Goal: Use online tool/utility: Utilize a website feature to perform a specific function

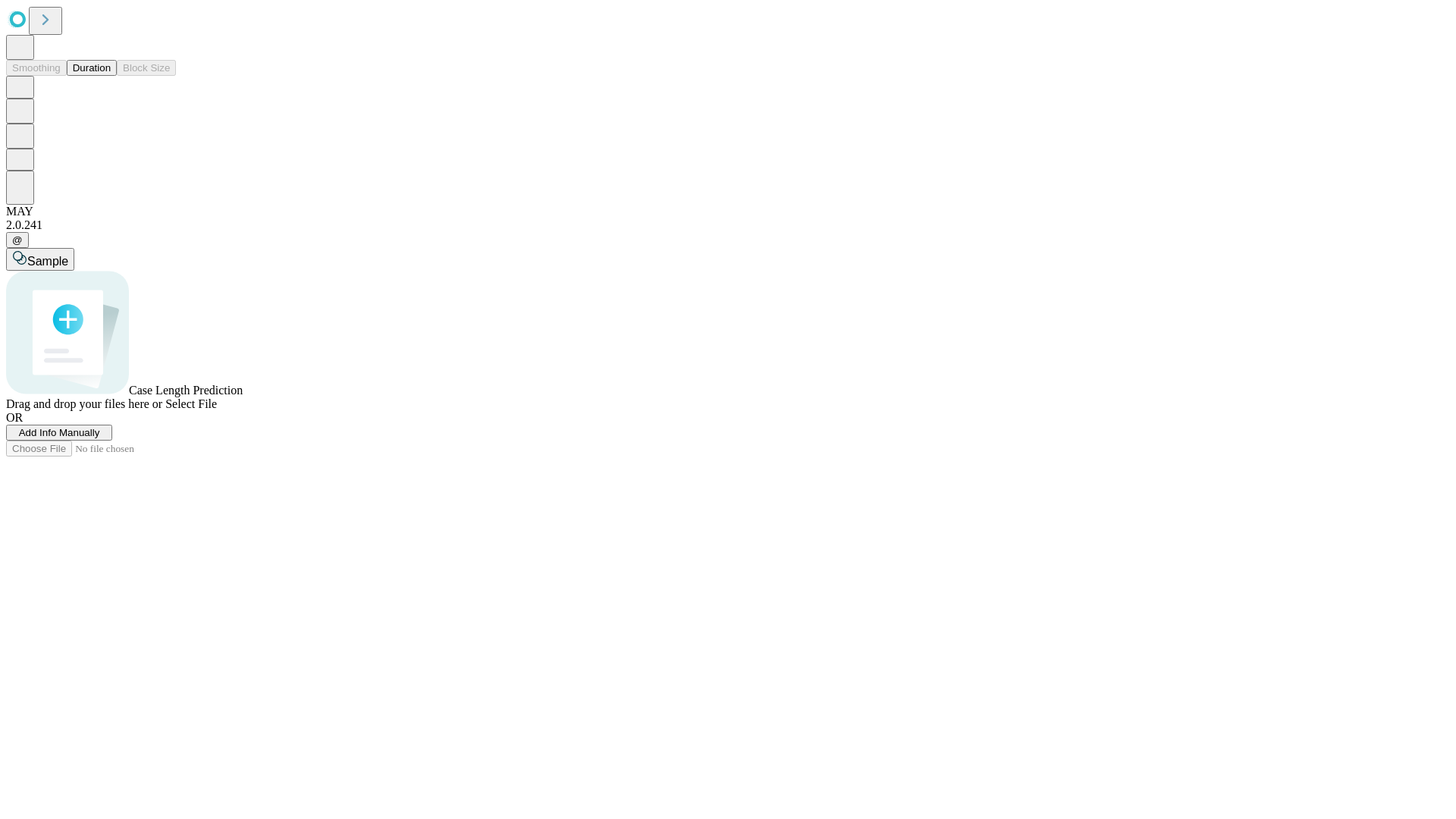
click at [217, 410] on span "Select File" at bounding box center [191, 403] width 51 height 13
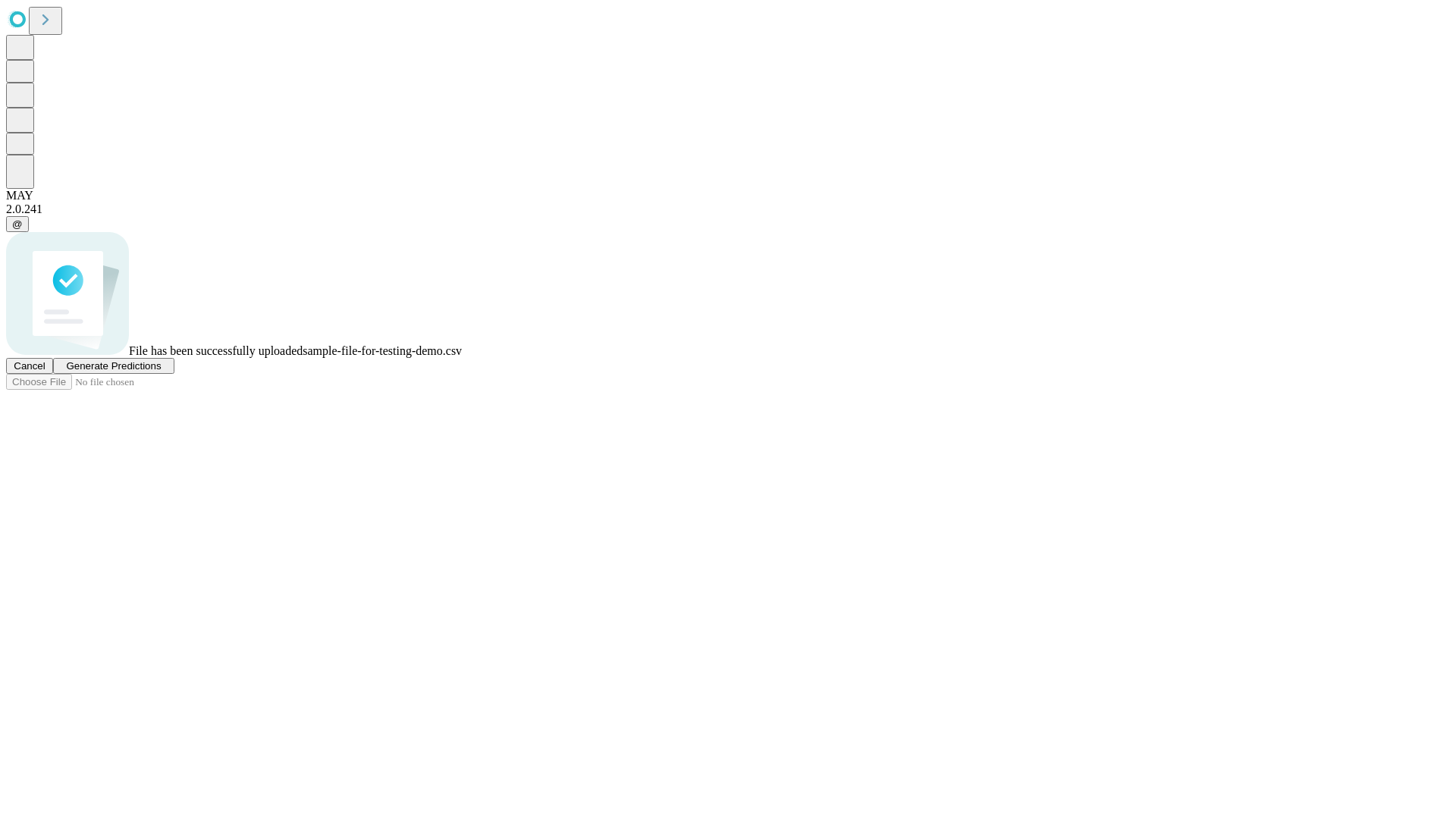
click at [160, 371] on span "Generate Predictions" at bounding box center [113, 365] width 95 height 12
